Goal: Transaction & Acquisition: Purchase product/service

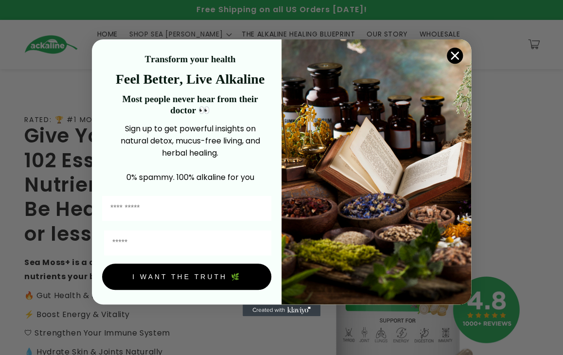
drag, startPoint x: 456, startPoint y: 61, endPoint x: 447, endPoint y: 51, distance: 13.8
click at [99, 54] on icon "Close dialog" at bounding box center [455, 55] width 17 height 17
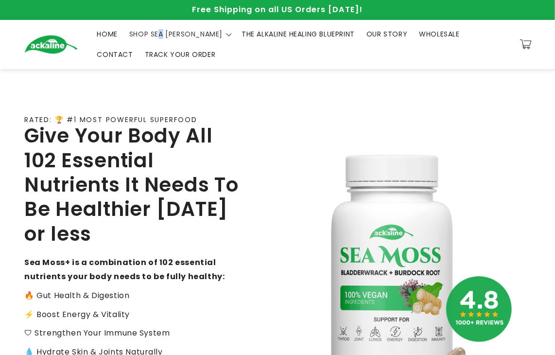
click at [99, 36] on span "SHOP SEA [PERSON_NAME]" at bounding box center [175, 34] width 93 height 9
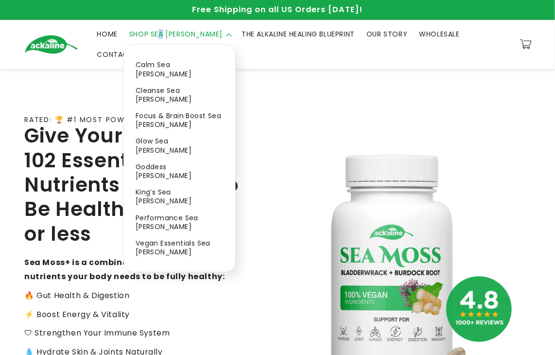
click at [99, 65] on link "Calm Sea [PERSON_NAME]" at bounding box center [179, 68] width 111 height 25
click at [99, 76] on link "Cleanse Sea [PERSON_NAME]" at bounding box center [179, 94] width 111 height 25
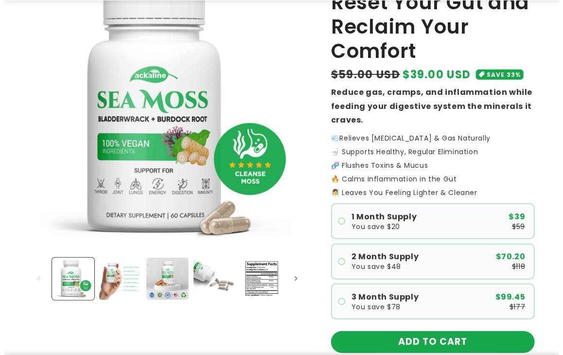
scroll to position [292, 0]
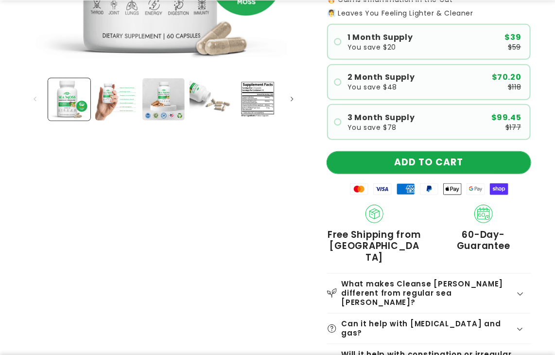
click at [445, 162] on button "ADD TO CART" at bounding box center [429, 163] width 204 height 22
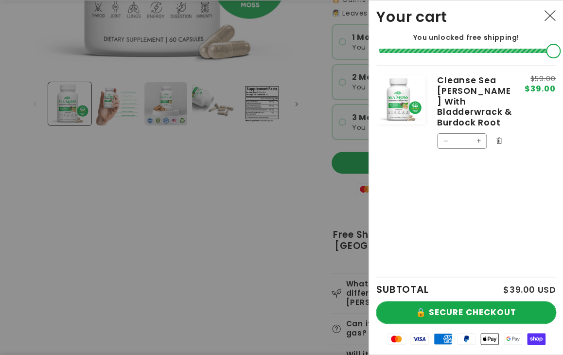
click at [467, 307] on button "🔒 SECURE CHECKOUT" at bounding box center [465, 313] width 179 height 22
